Goal: Find specific page/section: Find specific page/section

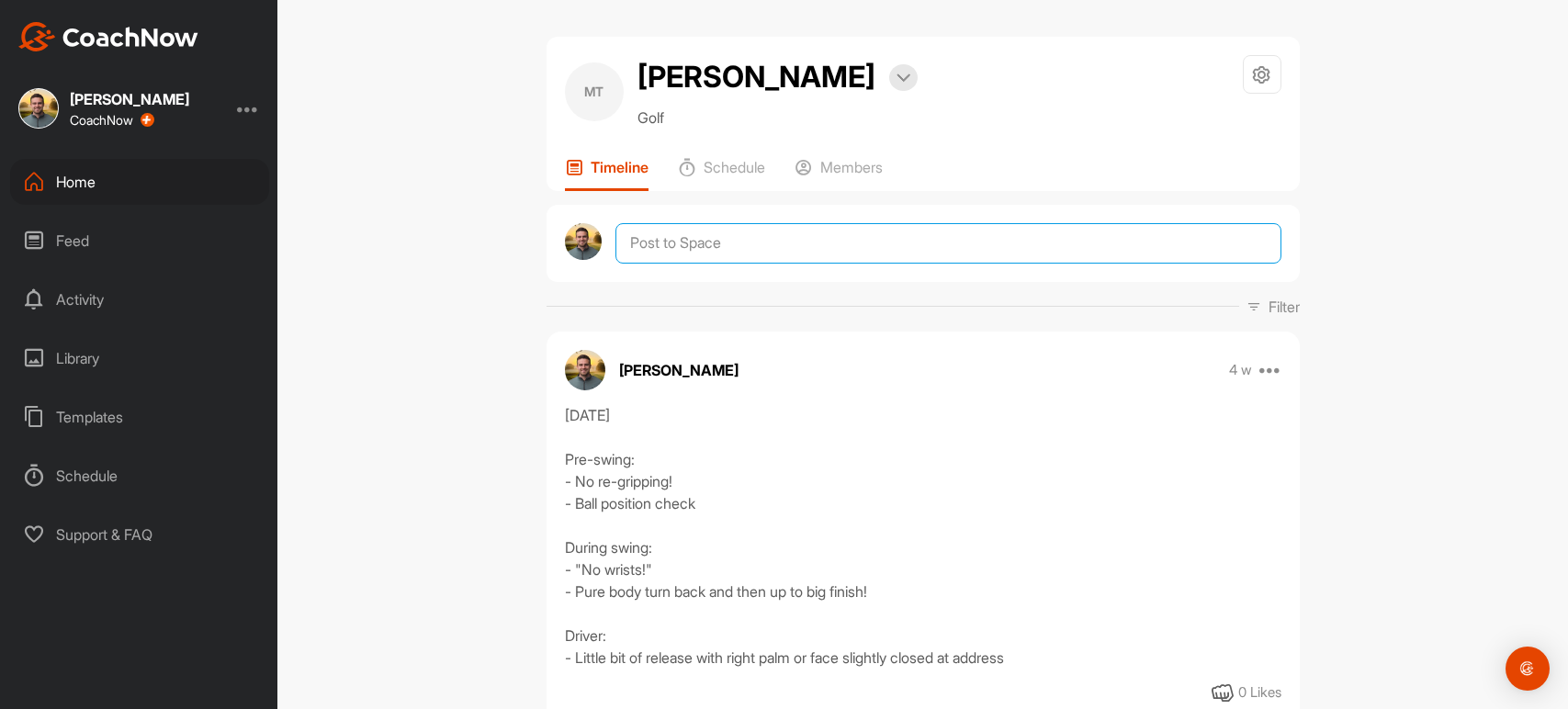
click at [786, 223] on textarea at bounding box center [948, 243] width 665 height 41
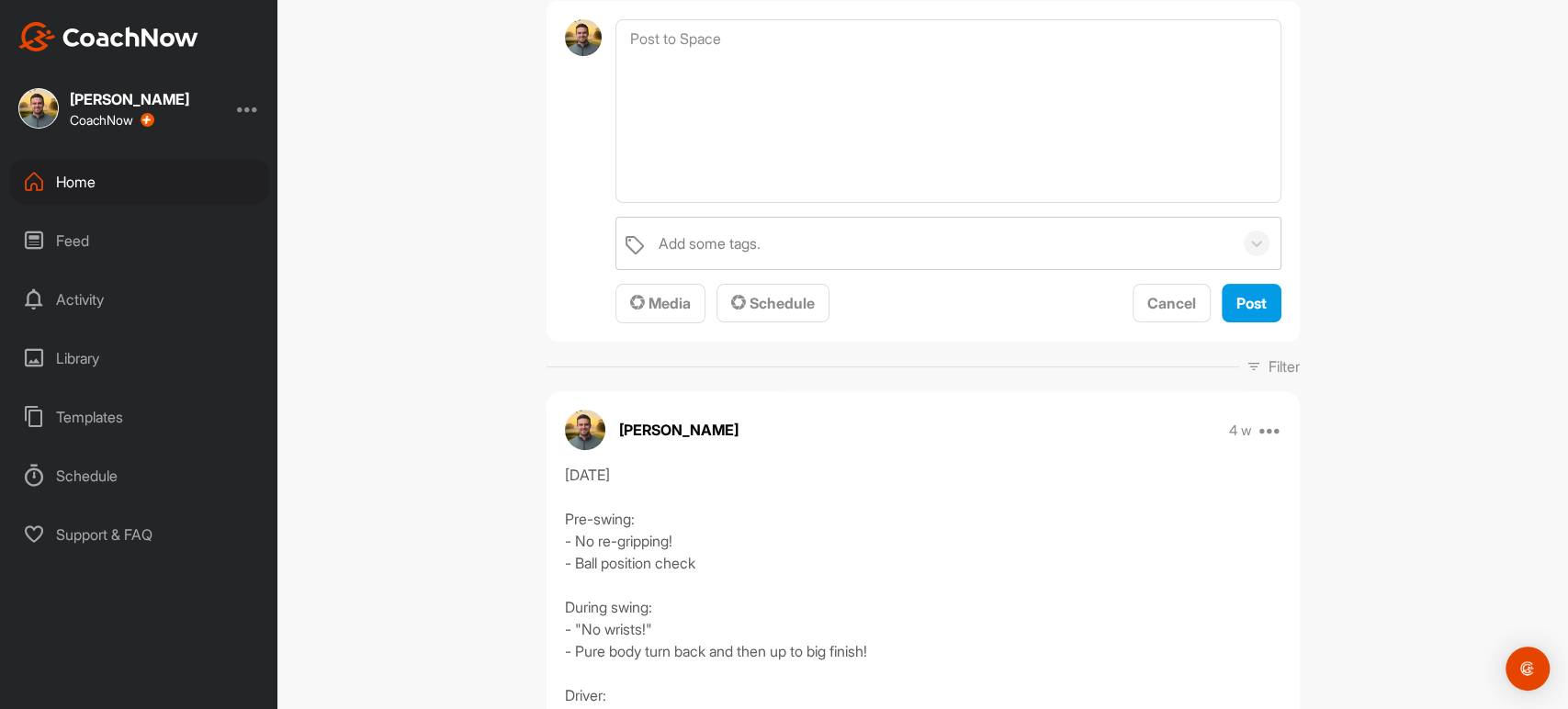
click at [477, 209] on div "MT [PERSON_NAME] Bookings Golf Space Settings Your Notifications Timeline Sched…" at bounding box center [922, 354] width 1291 height 709
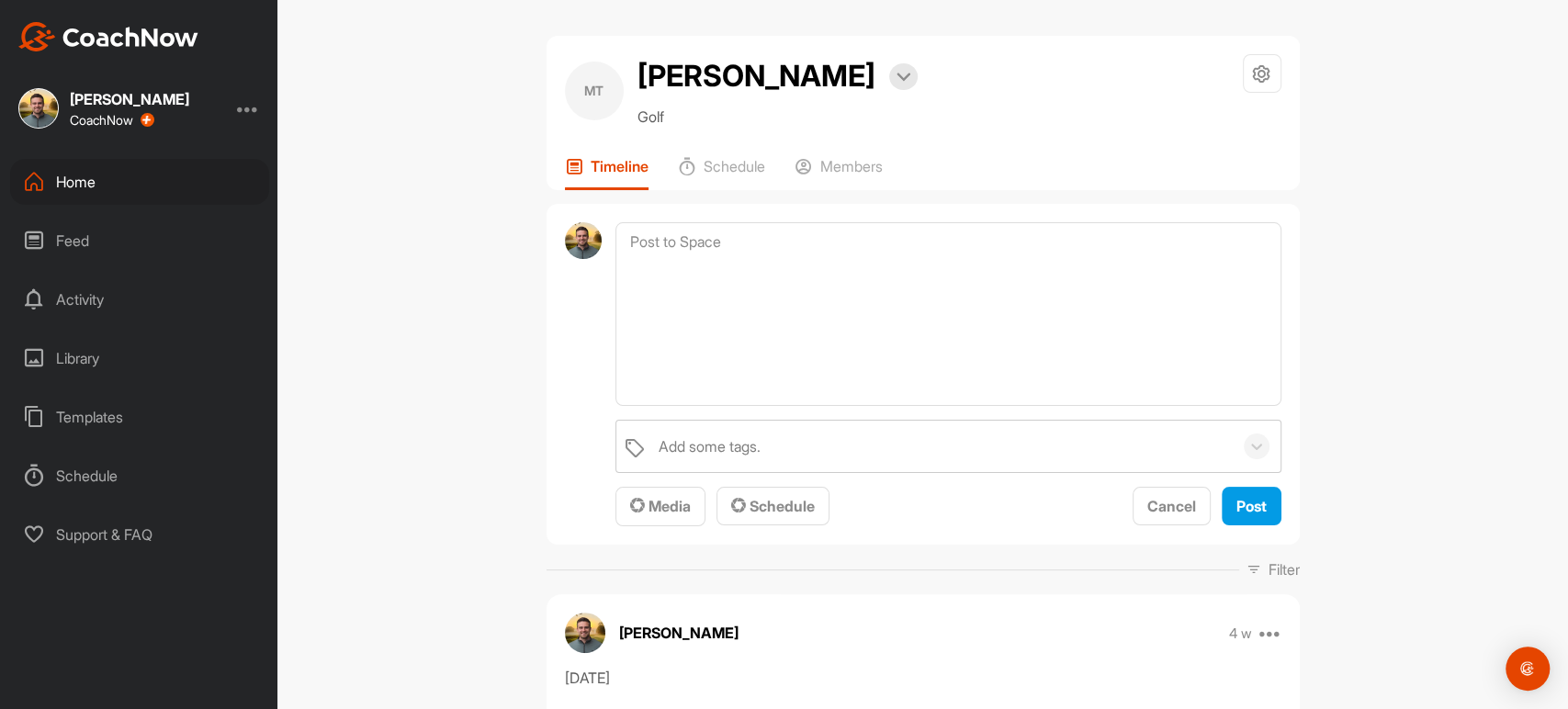
scroll to position [0, 0]
click at [84, 169] on div "Home" at bounding box center [139, 181] width 259 height 46
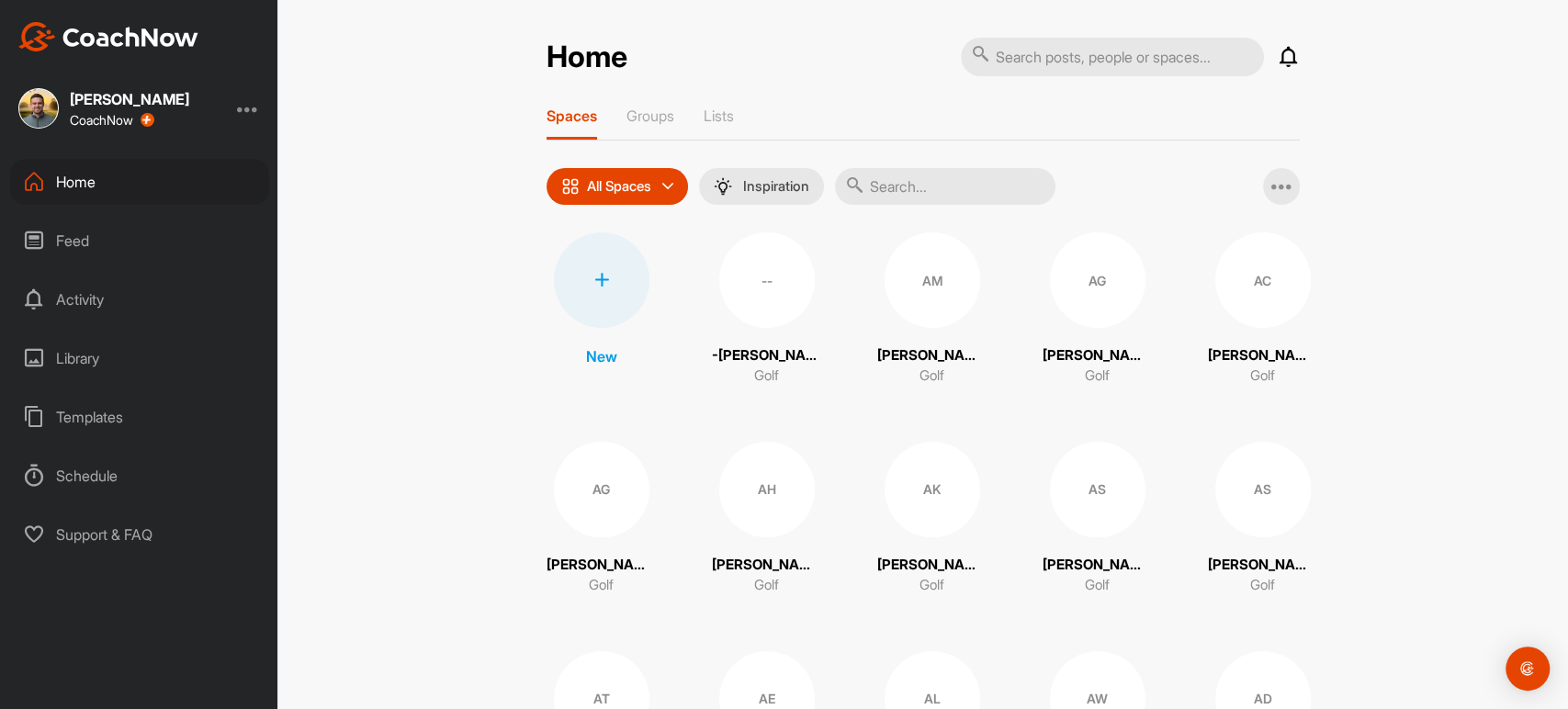
click at [919, 180] on input "text" at bounding box center [944, 187] width 221 height 37
type input "ivy"
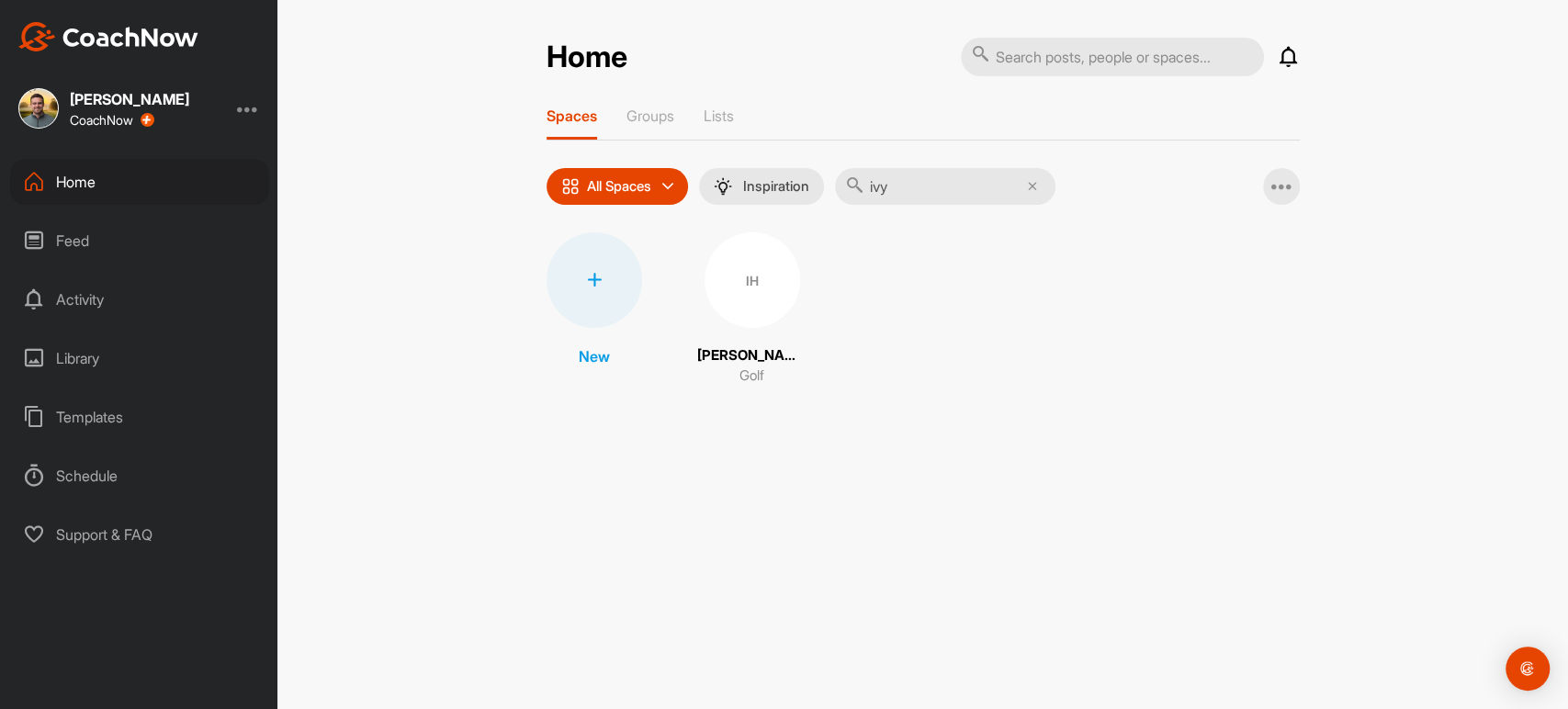
click at [717, 284] on div "IH" at bounding box center [752, 280] width 95 height 95
